Goal: Transaction & Acquisition: Purchase product/service

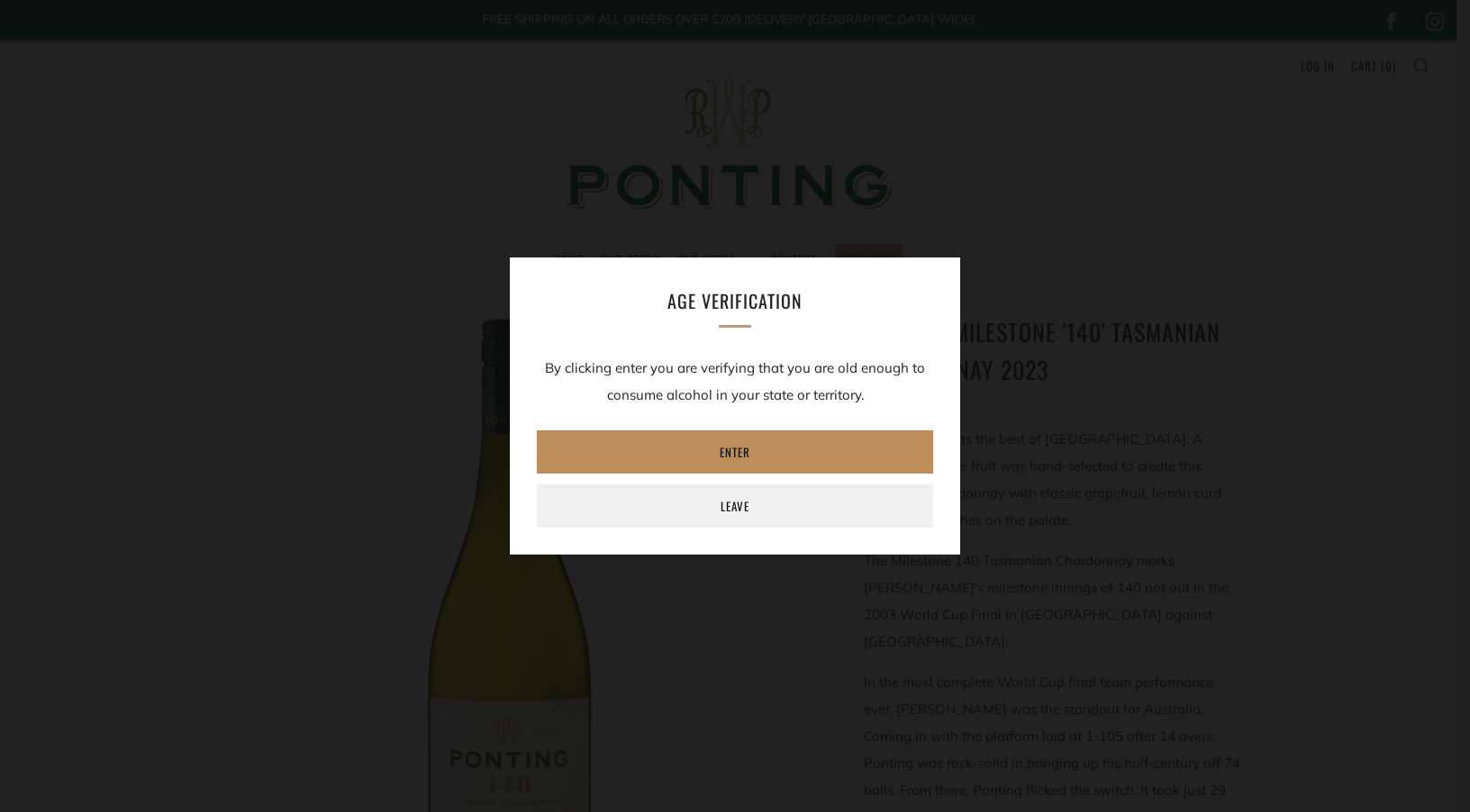
click at [838, 460] on link "Enter" at bounding box center [735, 451] width 396 height 43
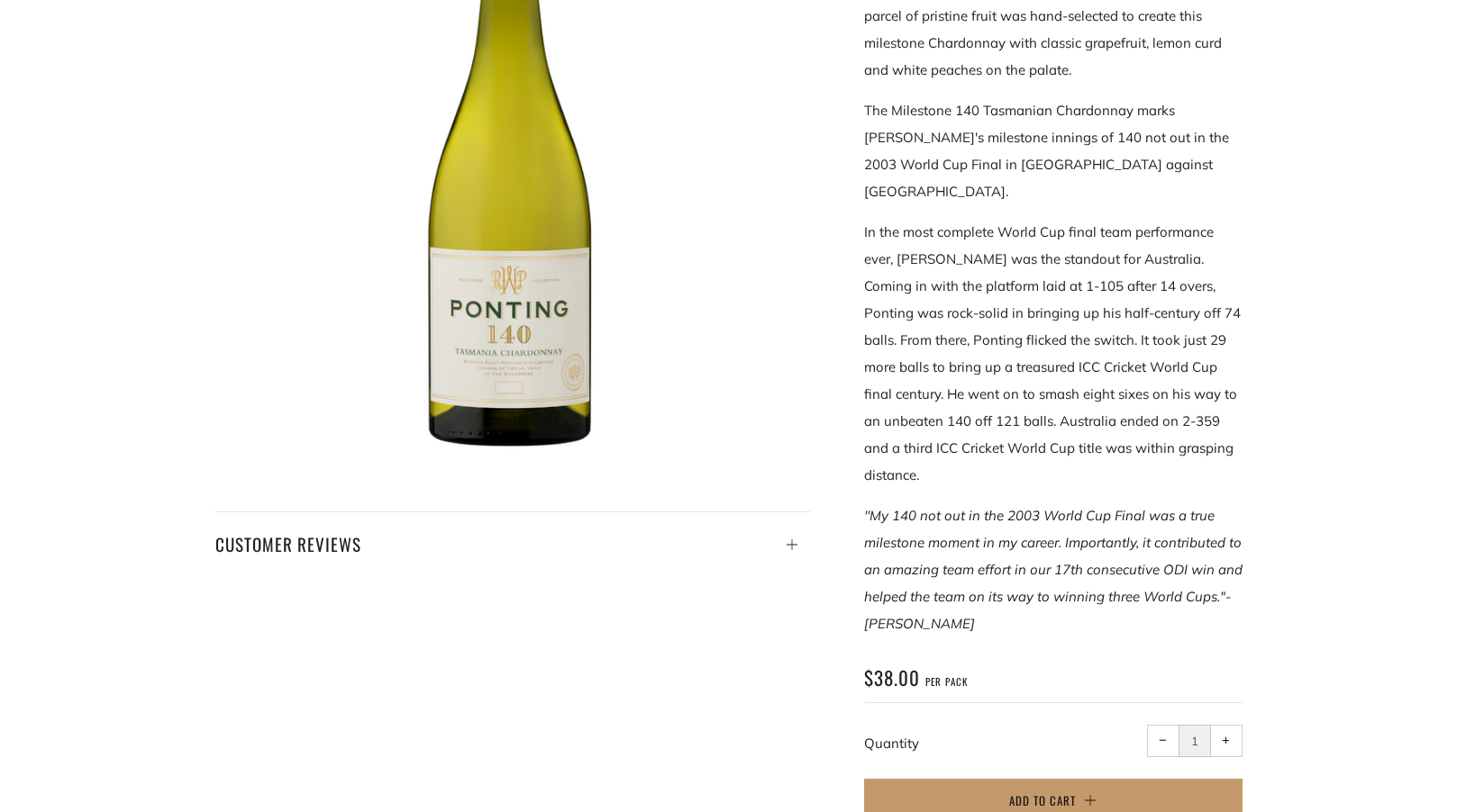
scroll to position [270, 0]
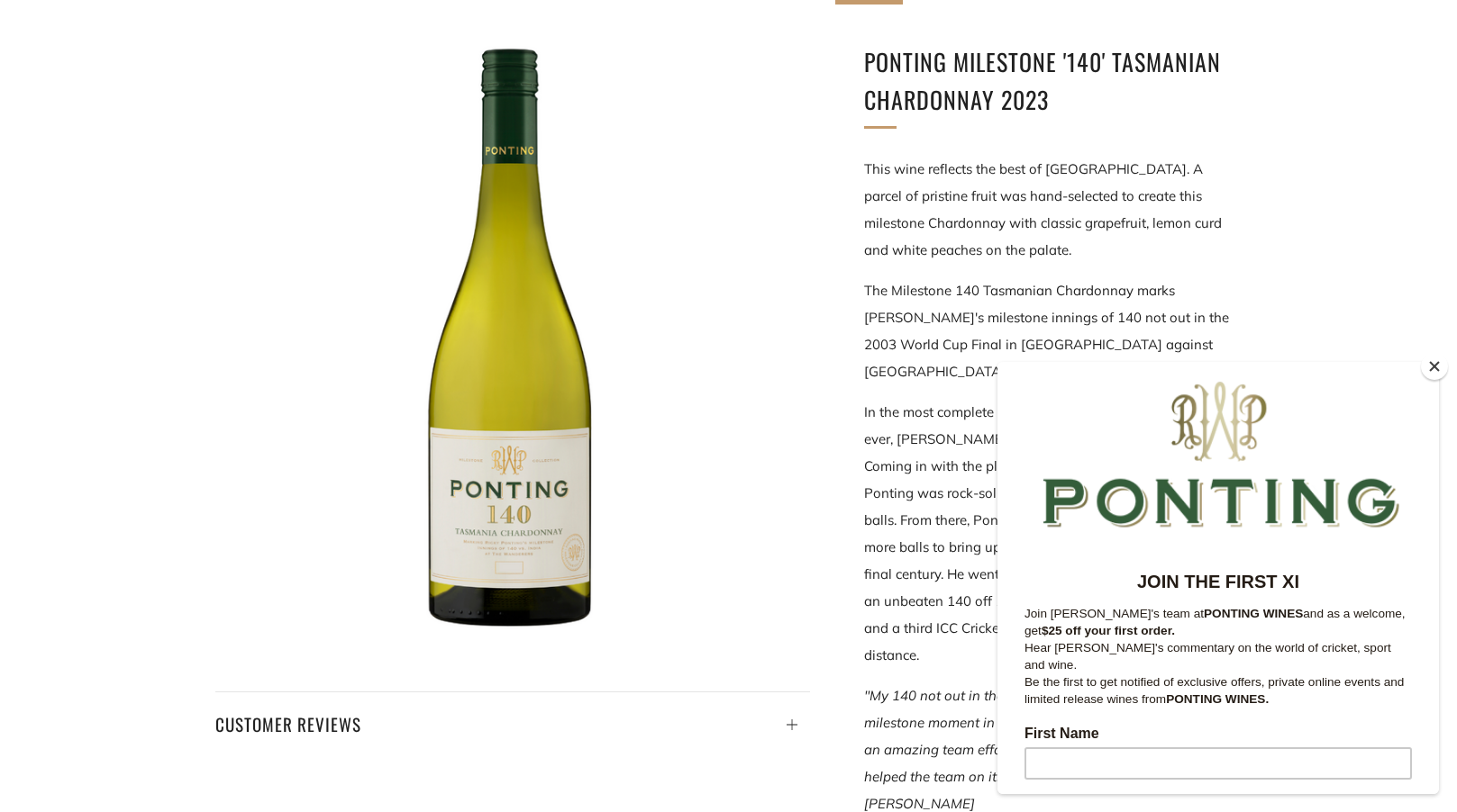
click at [1438, 369] on button "Close" at bounding box center [1434, 367] width 27 height 27
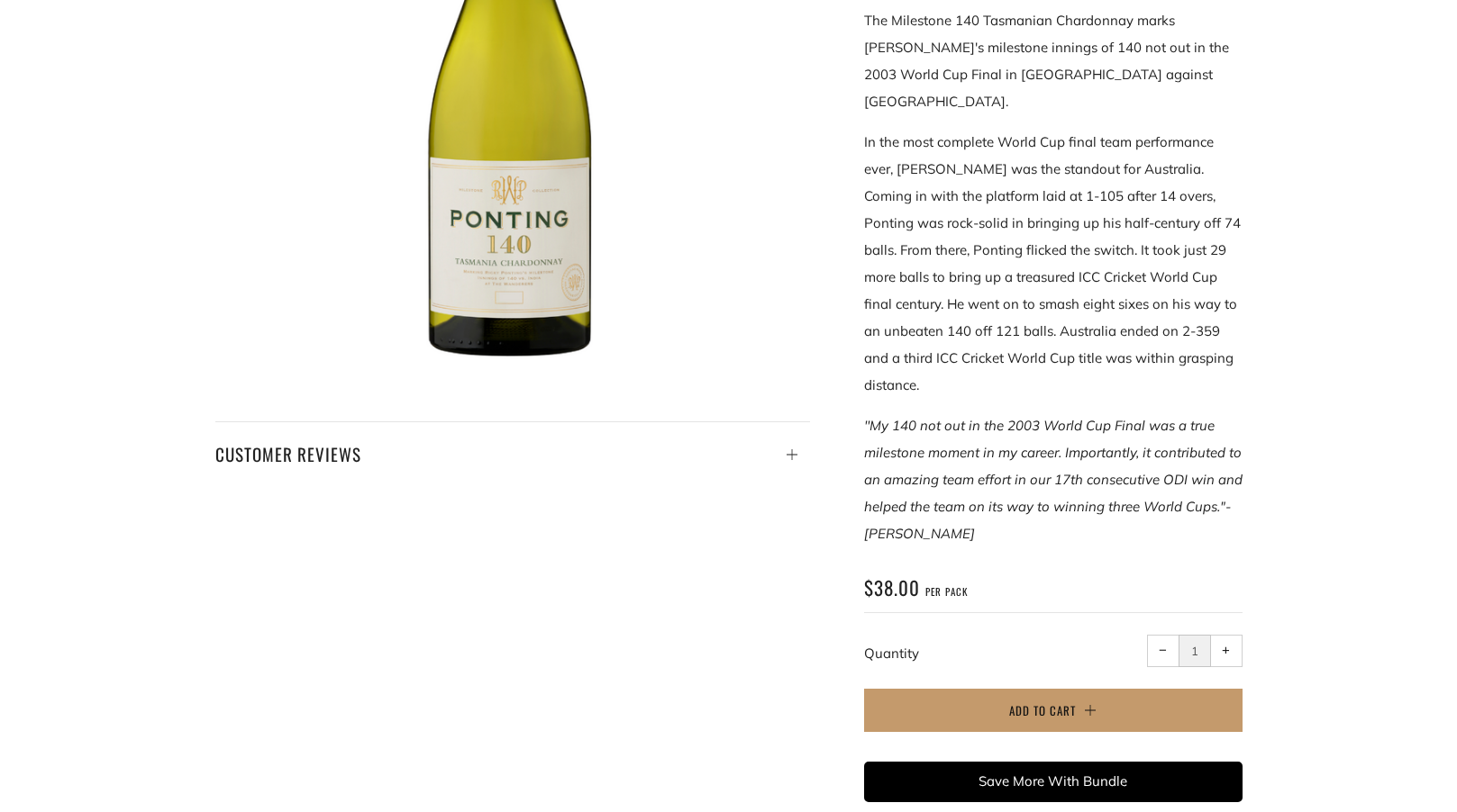
scroll to position [90, 0]
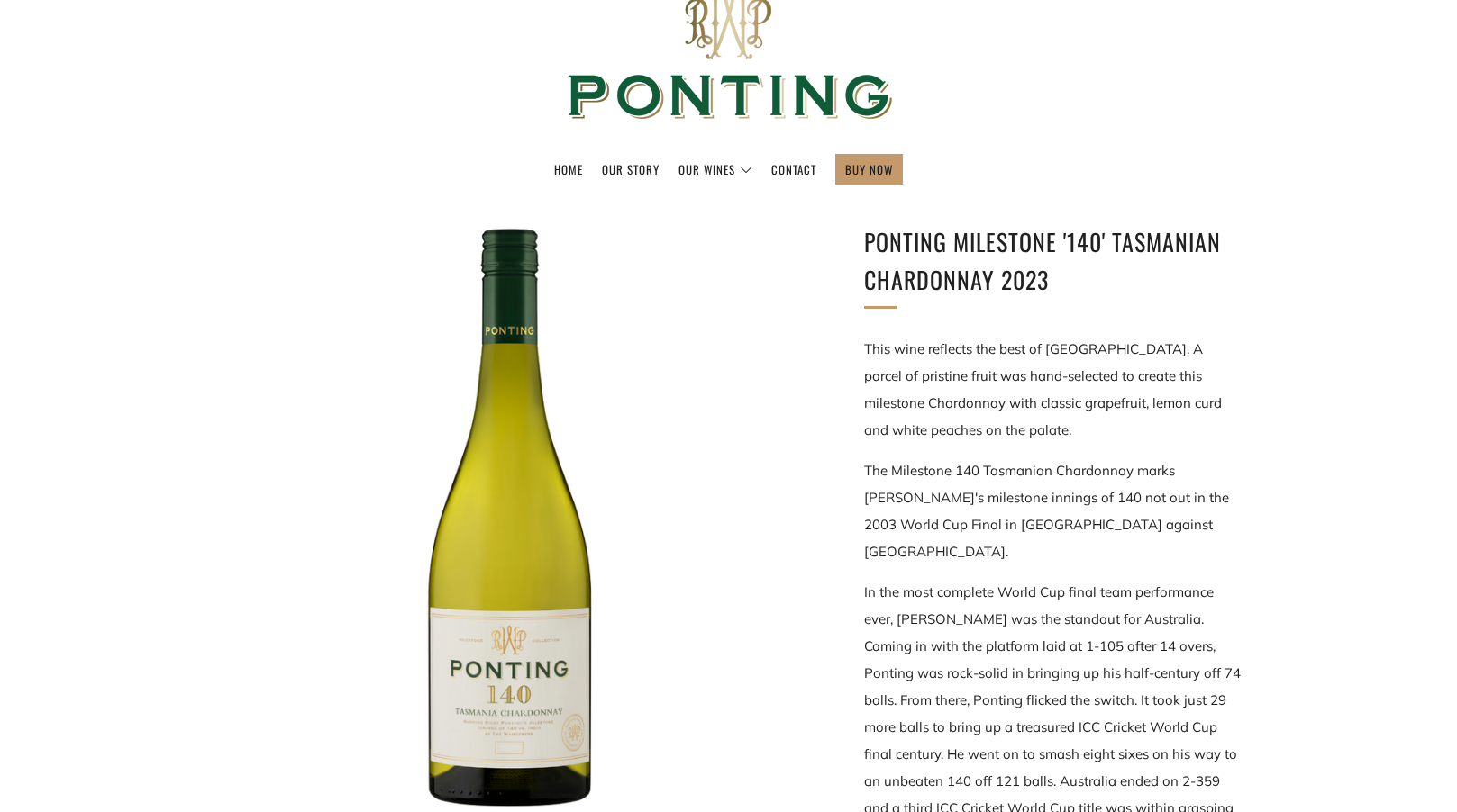
click at [470, 726] on div at bounding box center [512, 520] width 595 height 595
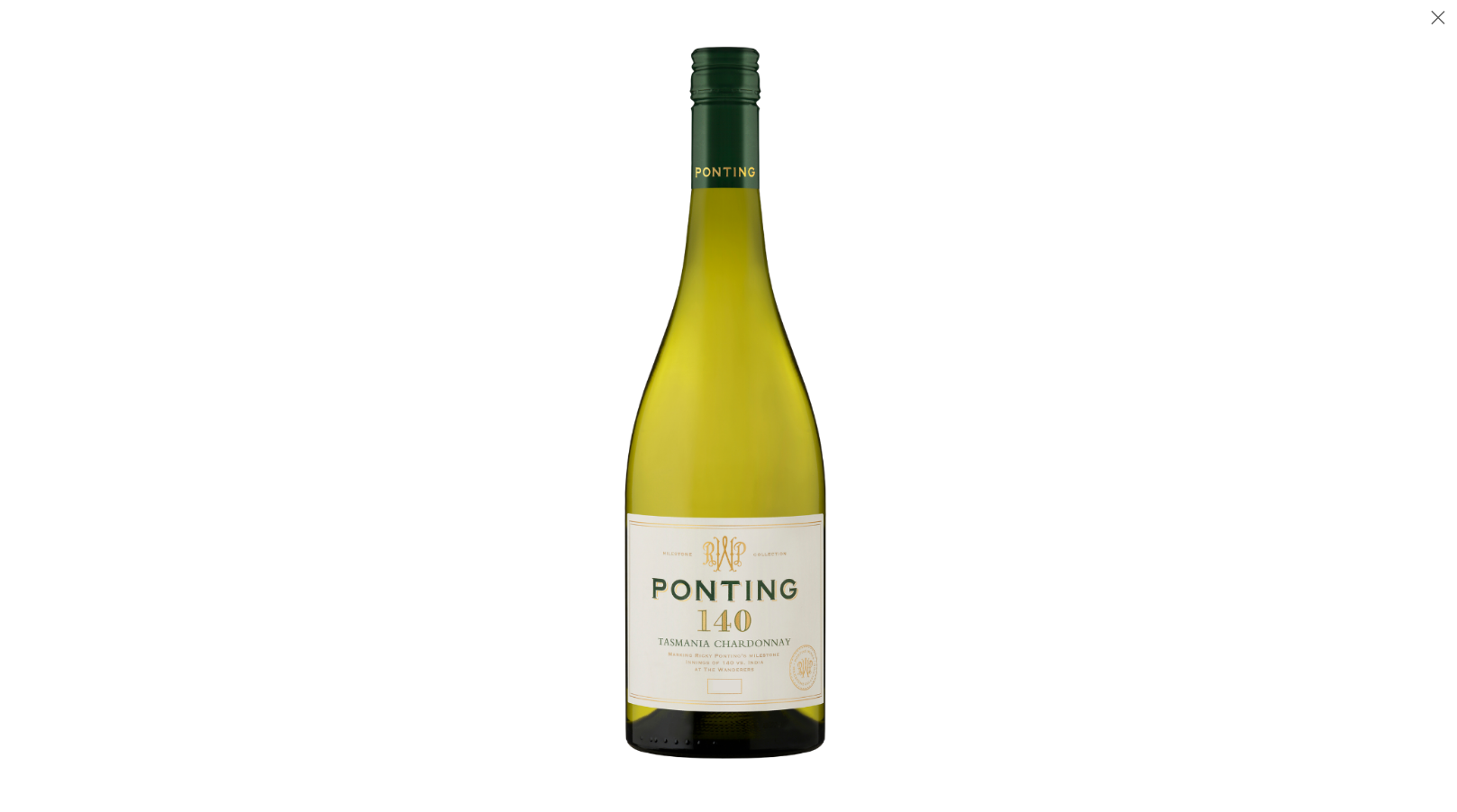
click at [732, 684] on img at bounding box center [728, 405] width 733 height 733
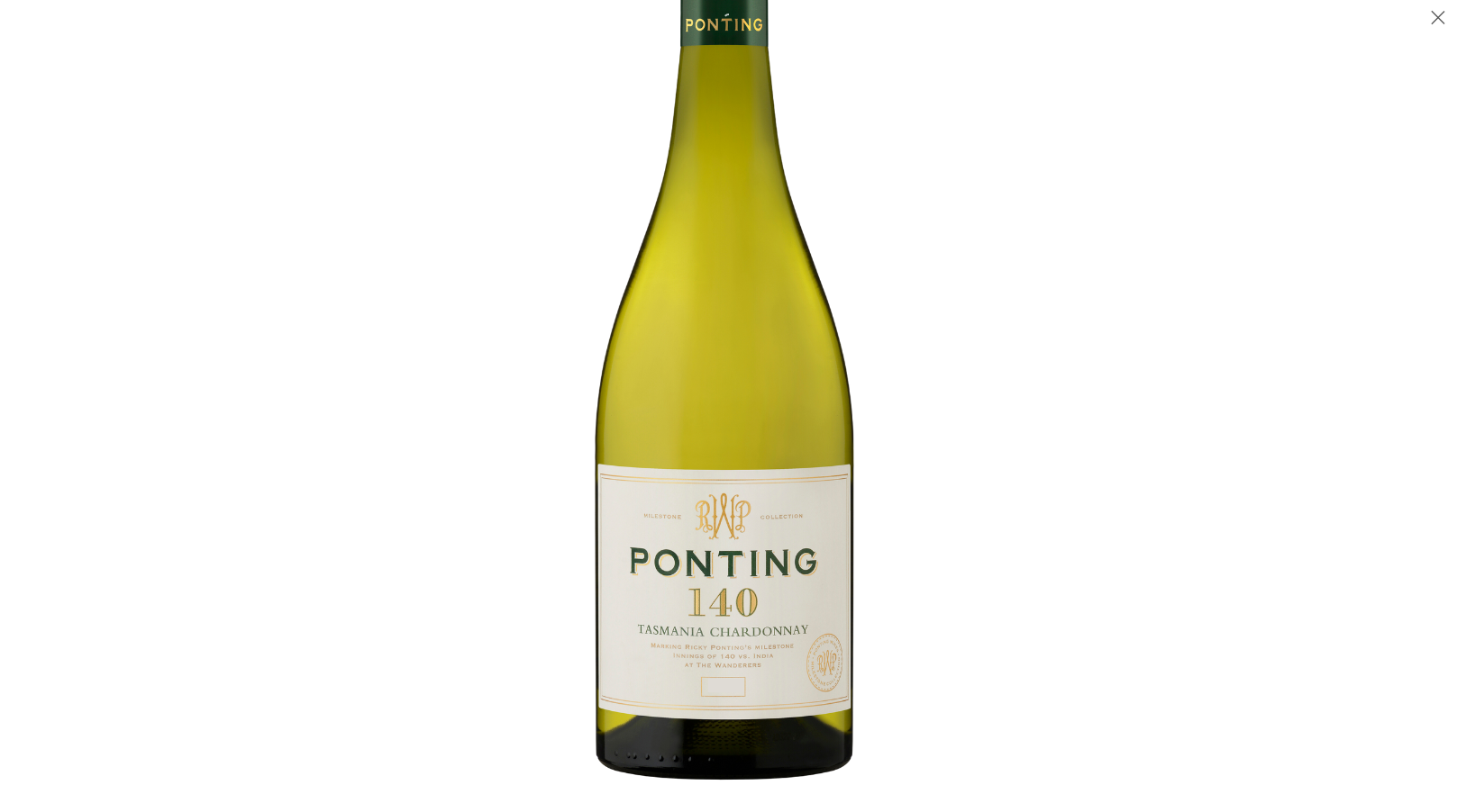
click at [732, 684] on img at bounding box center [728, 326] width 944 height 943
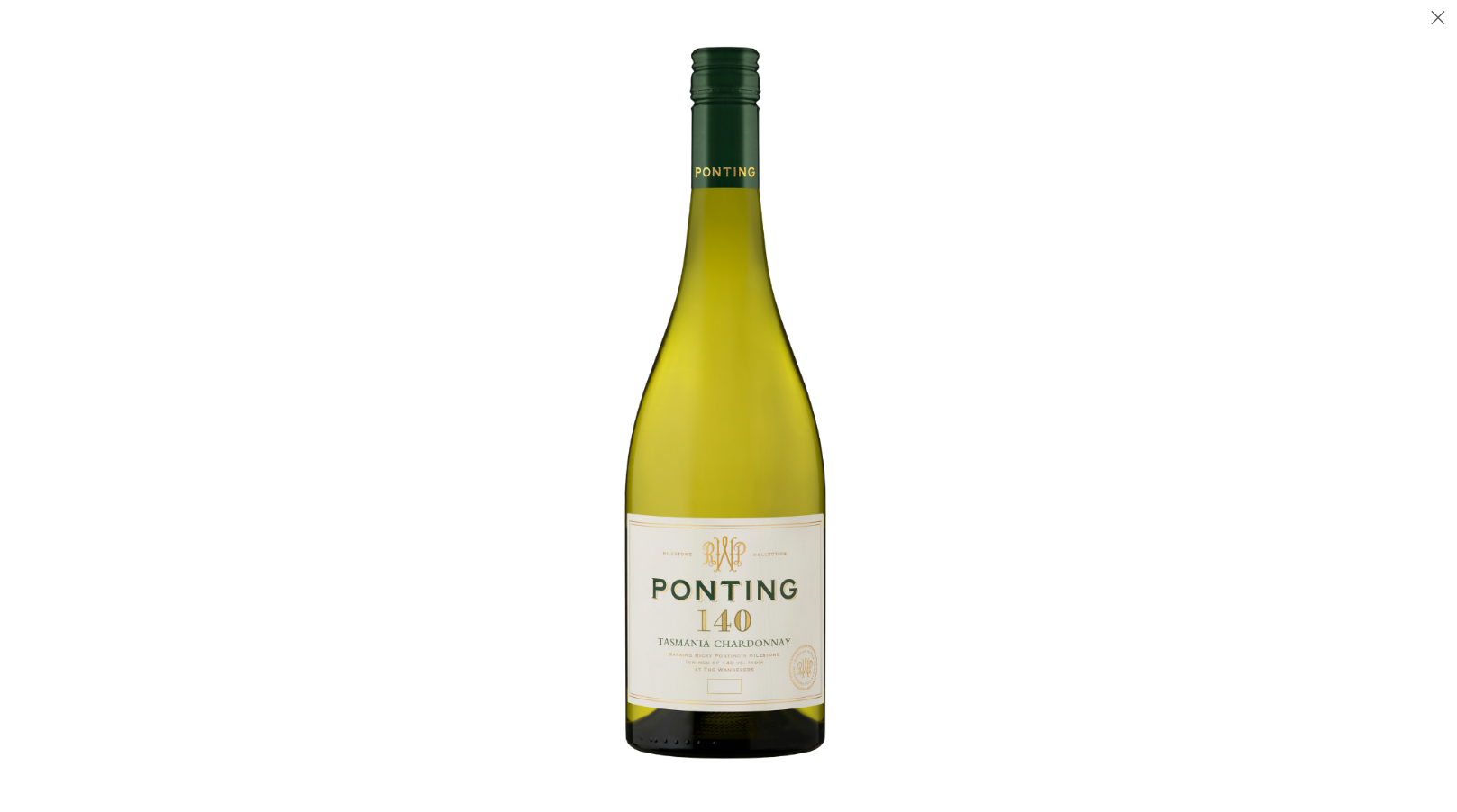
click at [732, 684] on img at bounding box center [728, 405] width 733 height 733
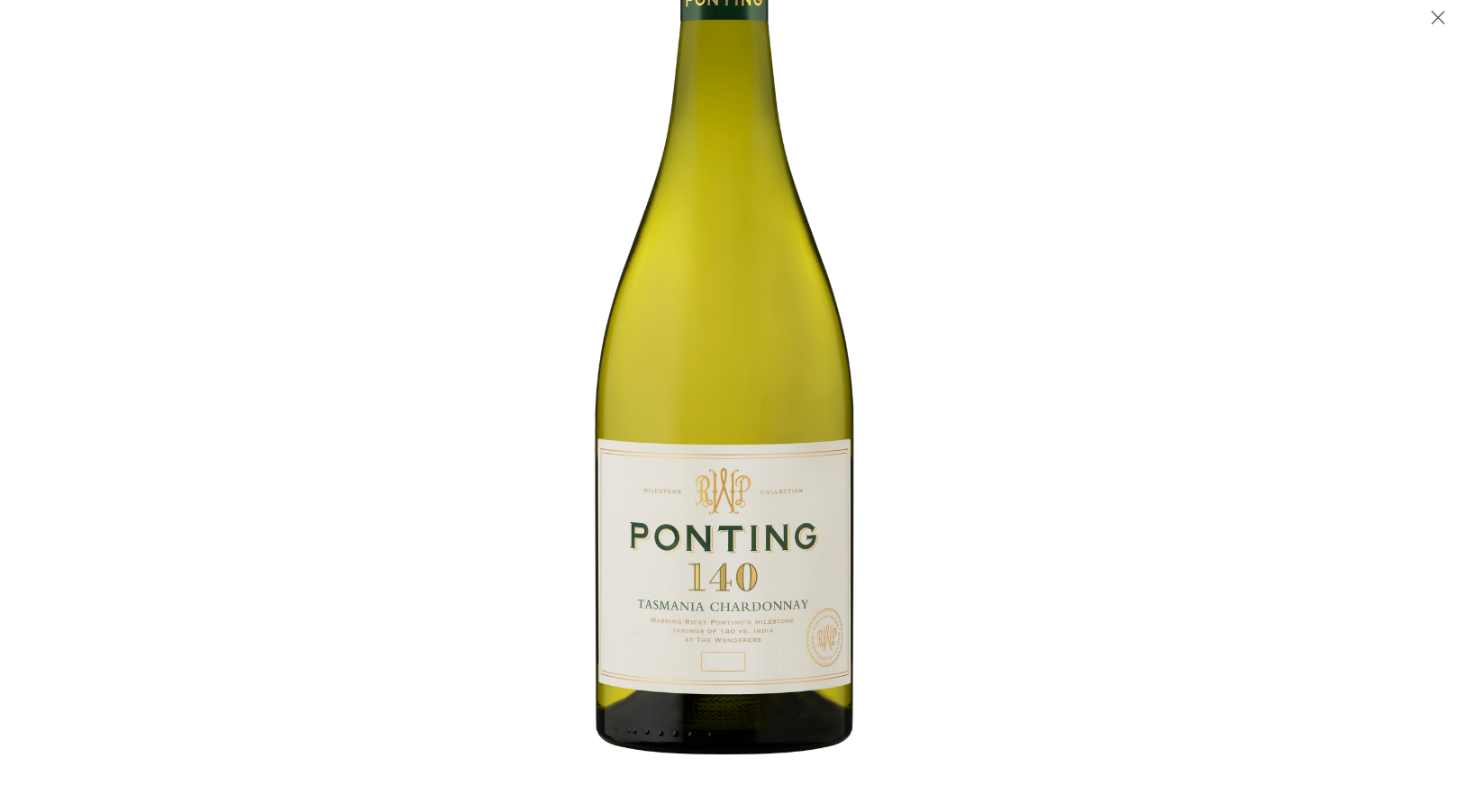
click at [376, 497] on img at bounding box center [728, 300] width 944 height 943
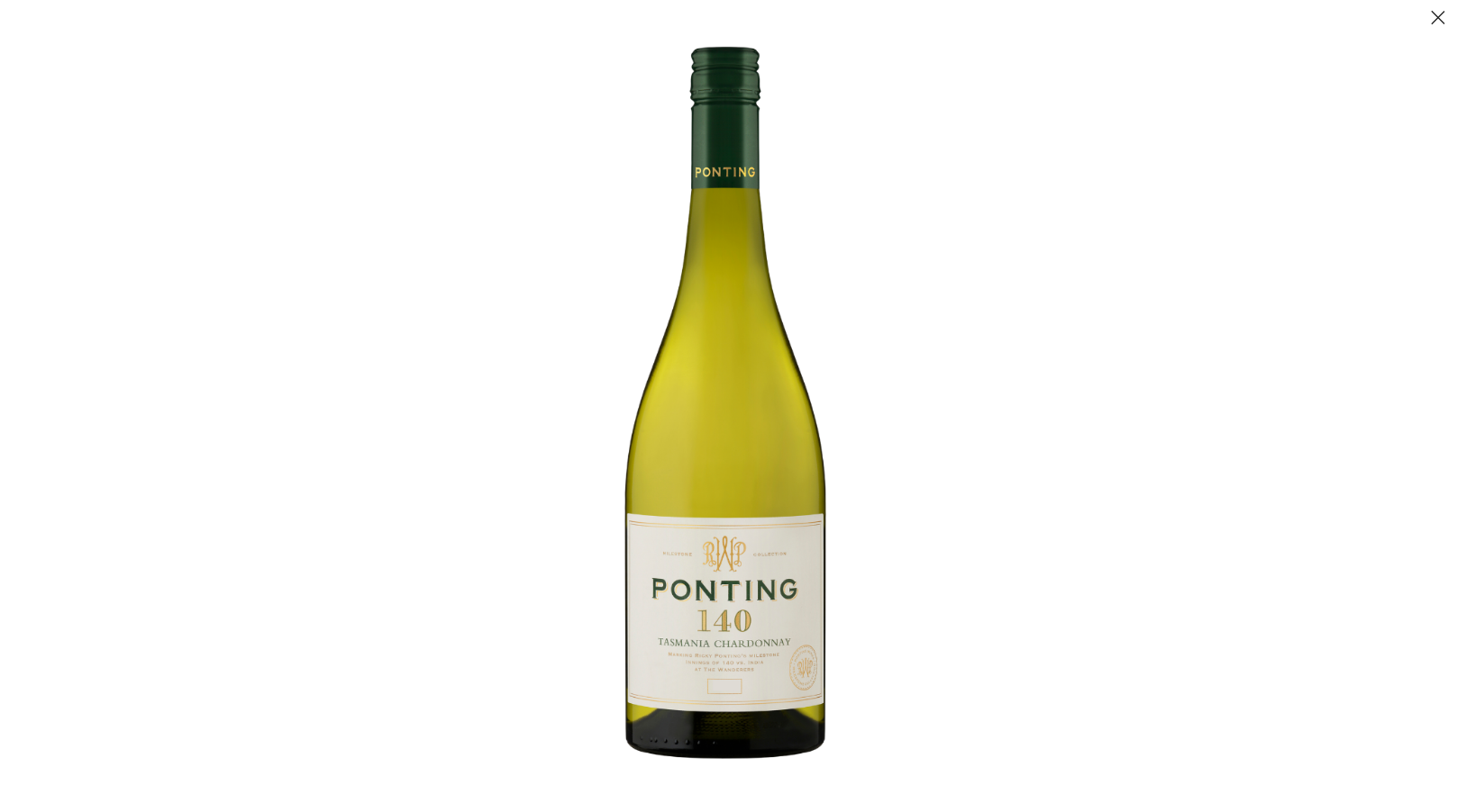
click at [1437, 21] on button "Close (Esc)" at bounding box center [1437, 18] width 37 height 37
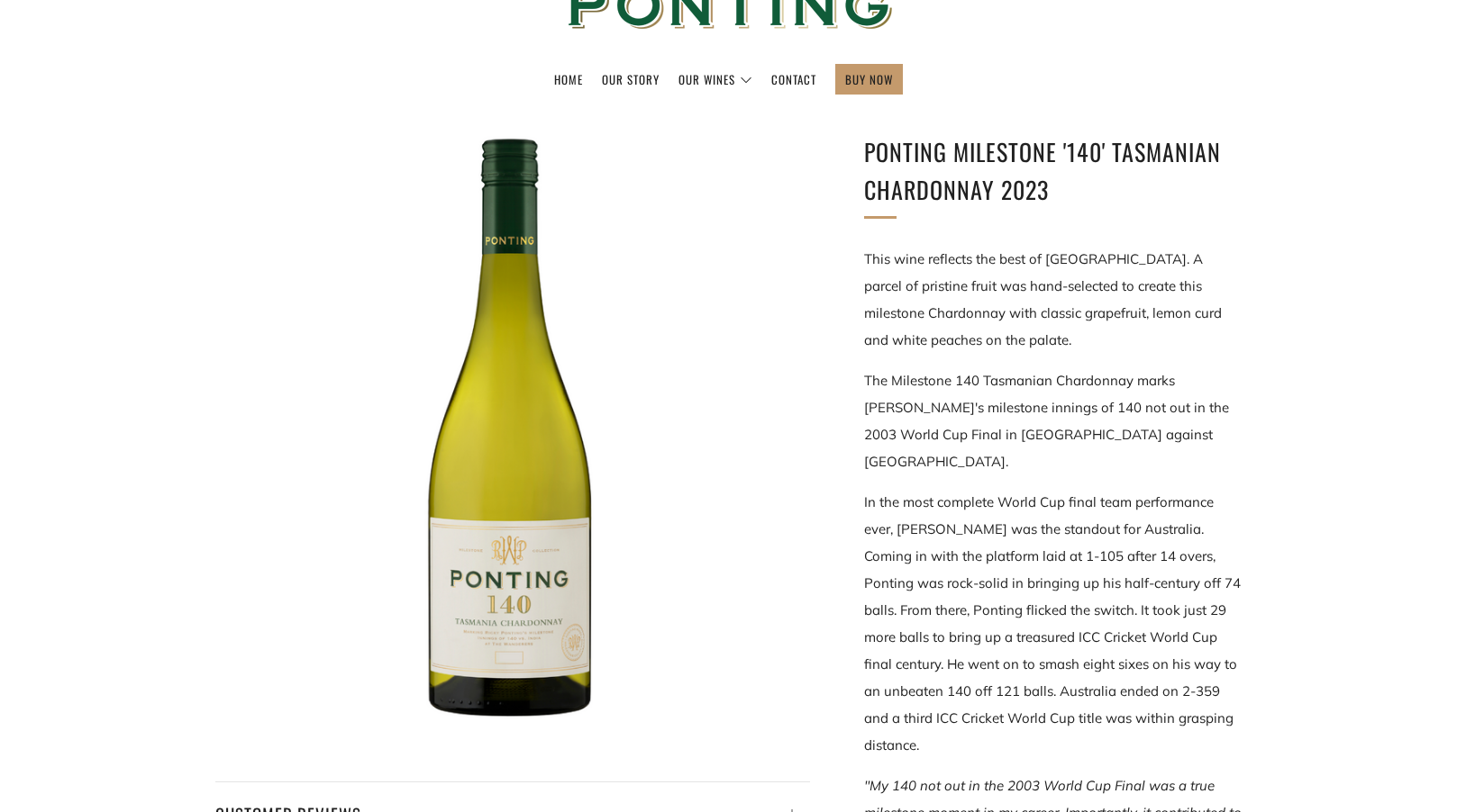
scroll to position [0, 0]
